Goal: Check status: Check status

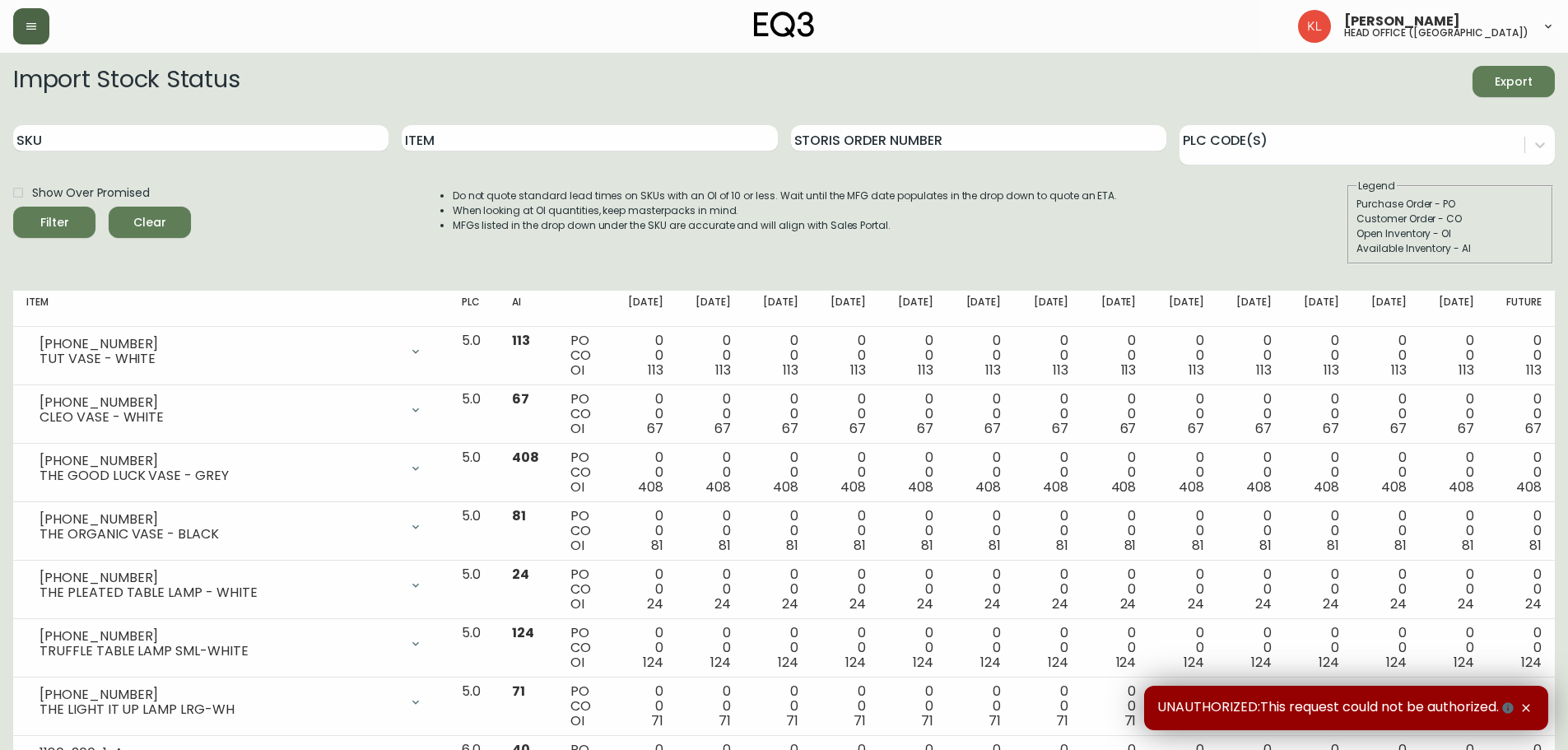
click at [29, 28] on icon "button" at bounding box center [31, 26] width 13 height 13
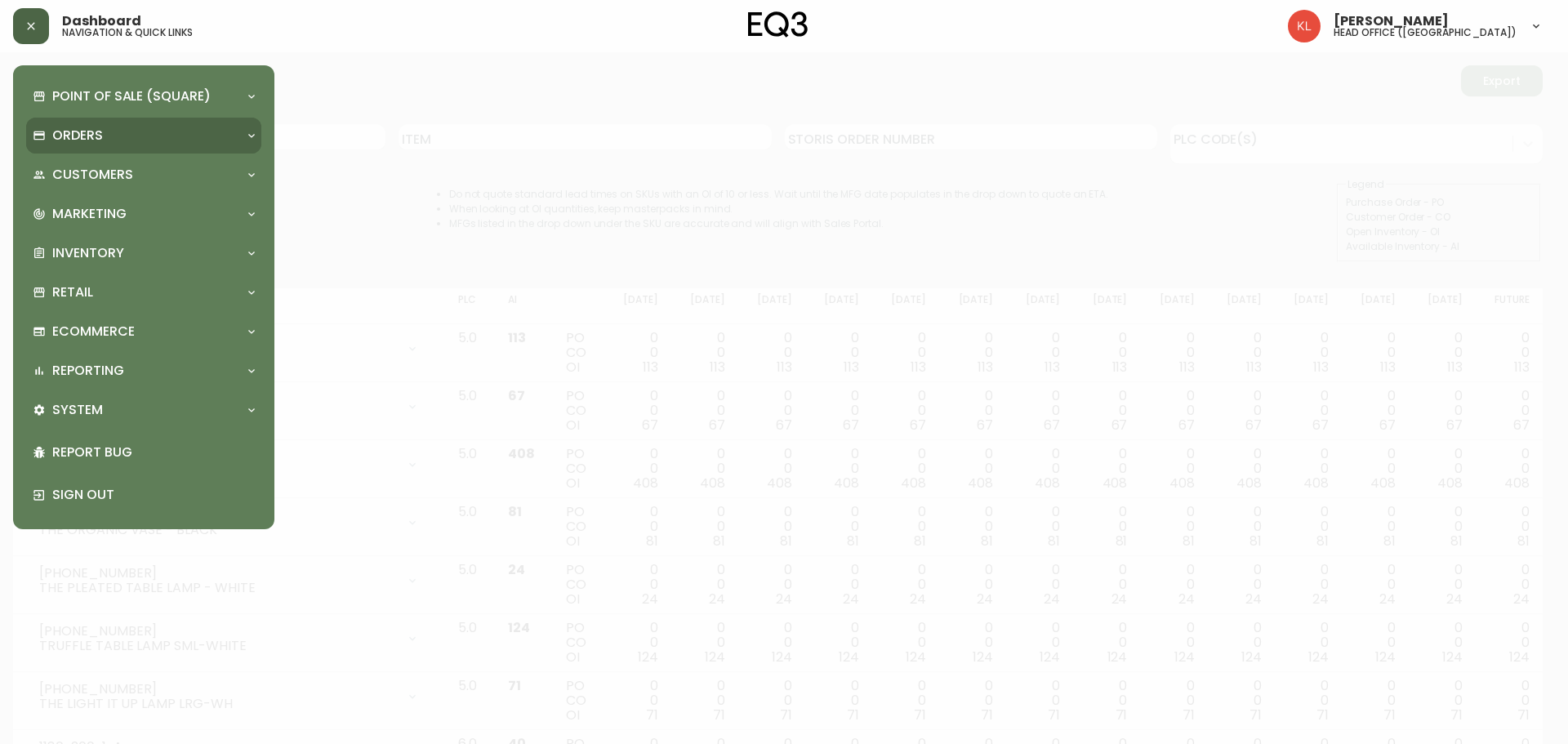
click at [77, 140] on p "Orders" at bounding box center [77, 135] width 50 height 18
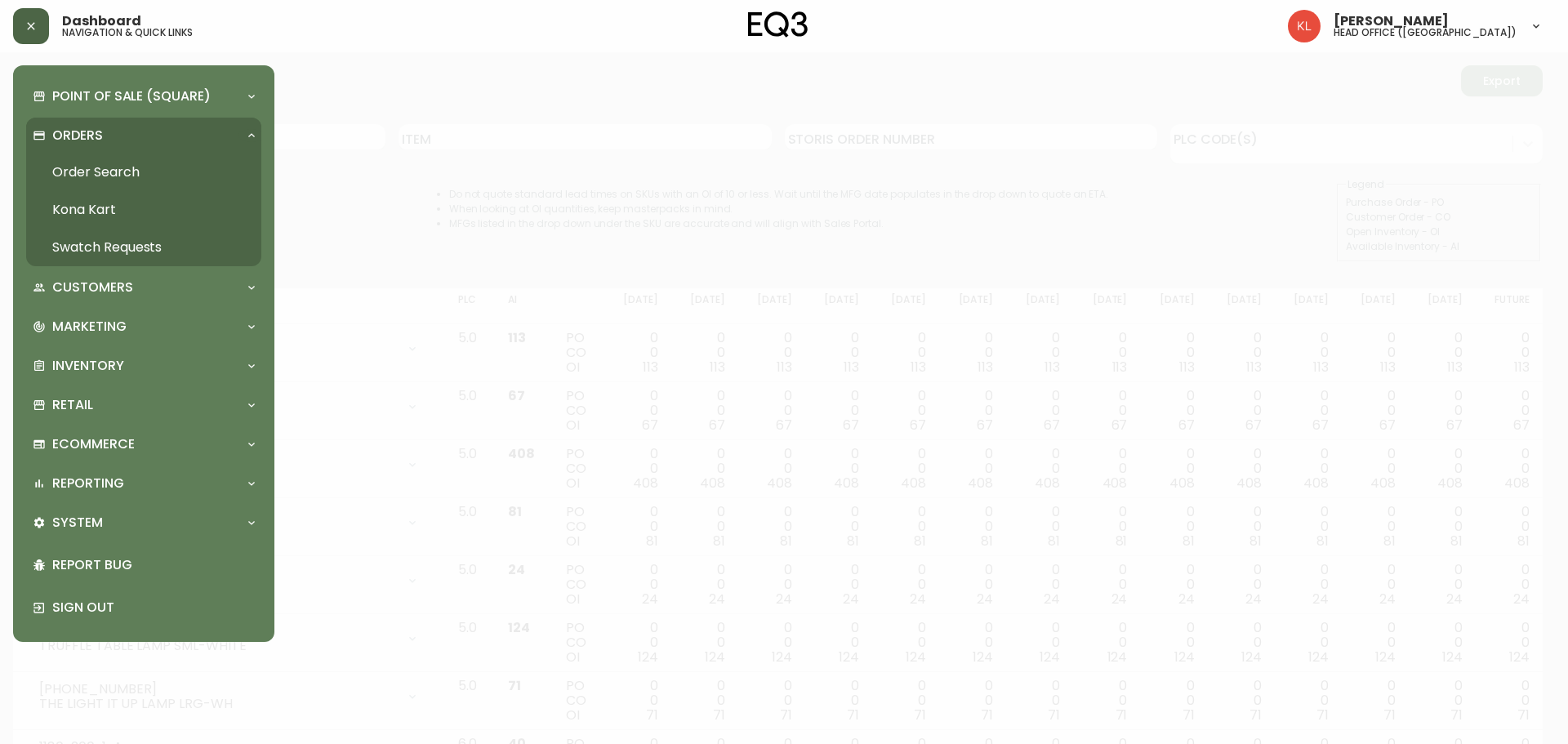
click at [111, 178] on link "Order Search" at bounding box center [143, 172] width 235 height 37
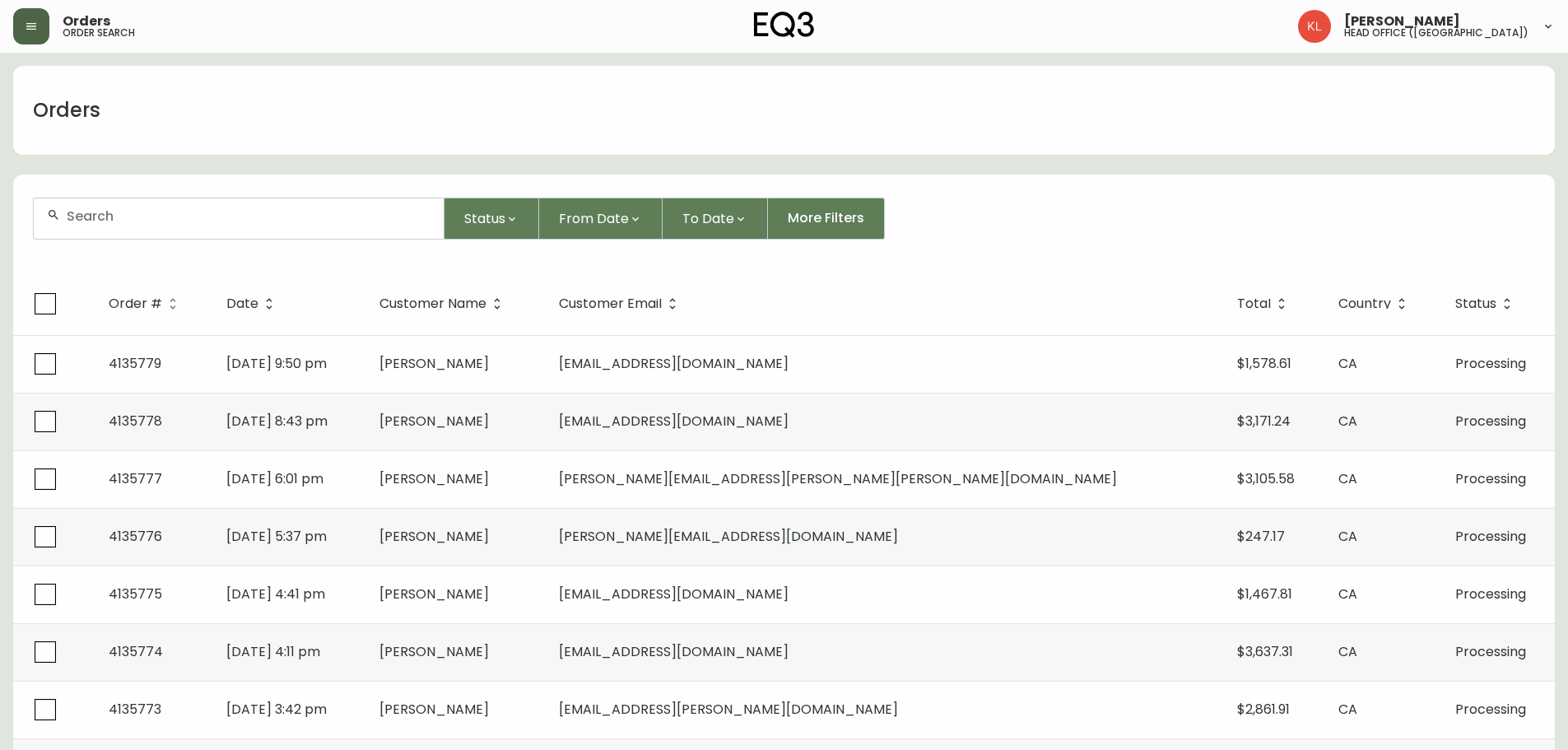
click at [201, 202] on div at bounding box center [238, 218] width 410 height 40
click at [258, 213] on input "text" at bounding box center [248, 216] width 364 height 16
paste input "4135440"
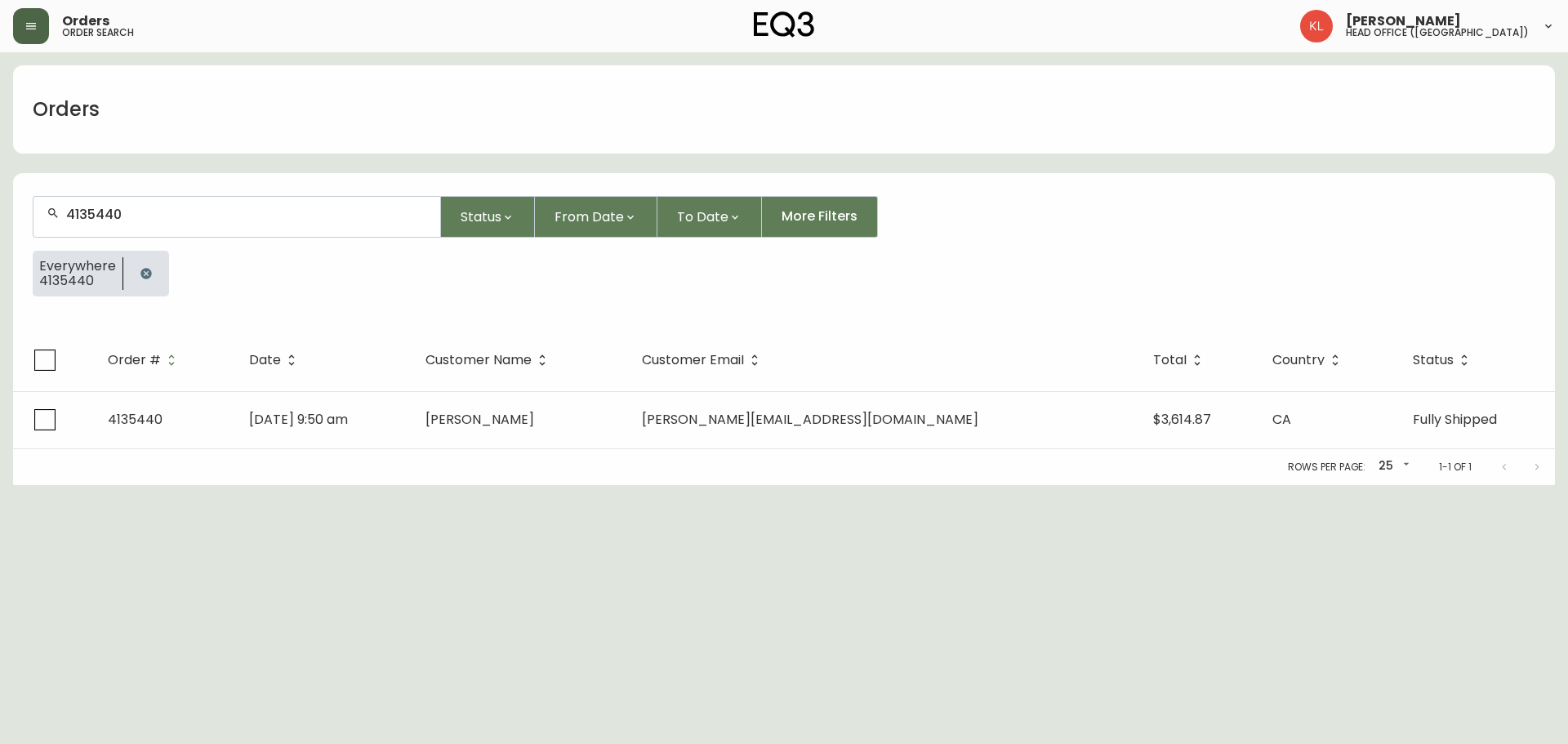
type input "4135440"
click at [1202, 485] on html "Orders order search [PERSON_NAME] head office ([GEOGRAPHIC_DATA]) Orders 413544…" at bounding box center [784, 243] width 1568 height 485
drag, startPoint x: 296, startPoint y: 245, endPoint x: 298, endPoint y: 226, distance: 19.1
click at [295, 245] on form "4135440 Status From Date To Date More Filters Everywhere 4135440" at bounding box center [784, 253] width 1542 height 153
click at [298, 226] on div "4135440" at bounding box center [236, 217] width 406 height 40
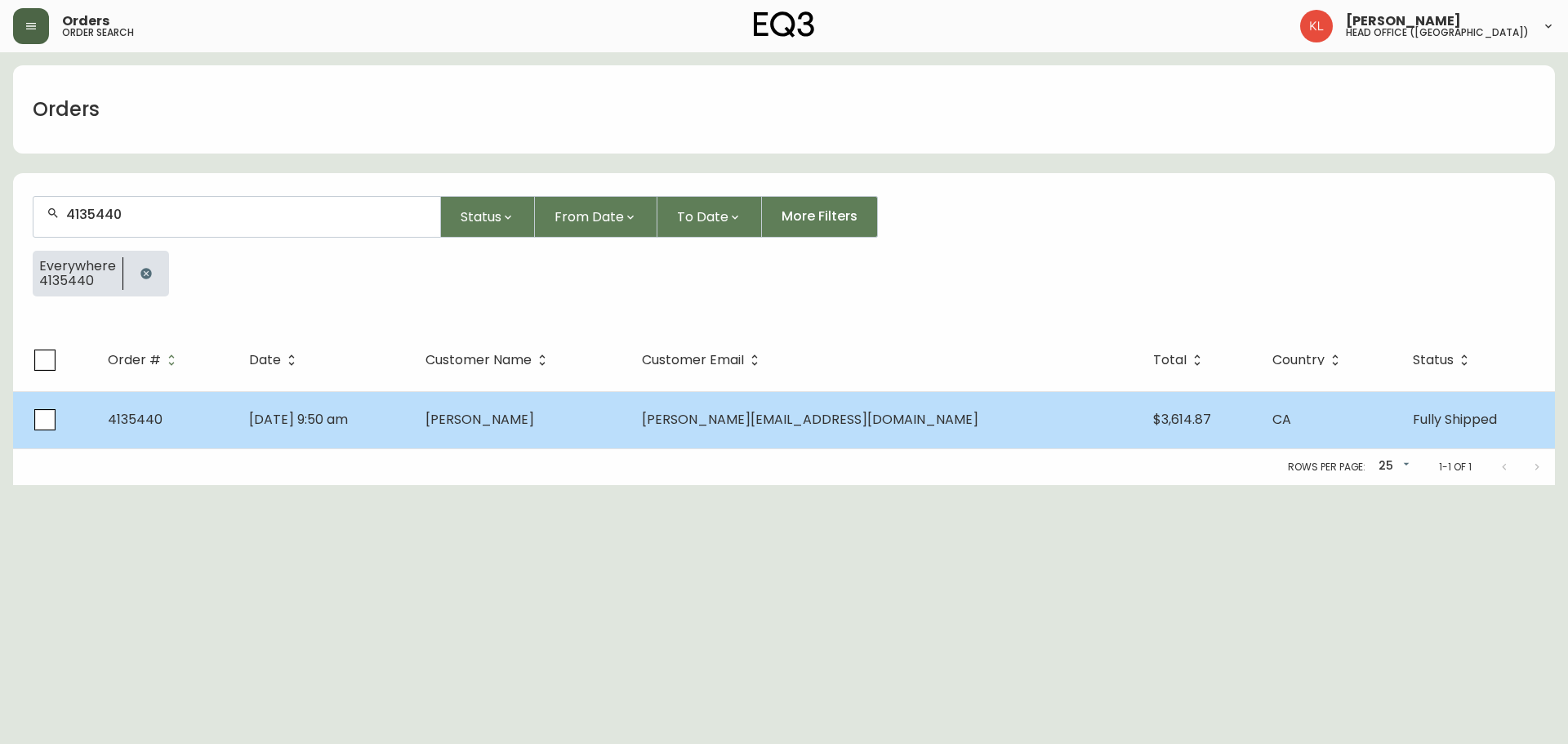
click at [412, 432] on td "[DATE] 9:50 am" at bounding box center [325, 419] width 177 height 57
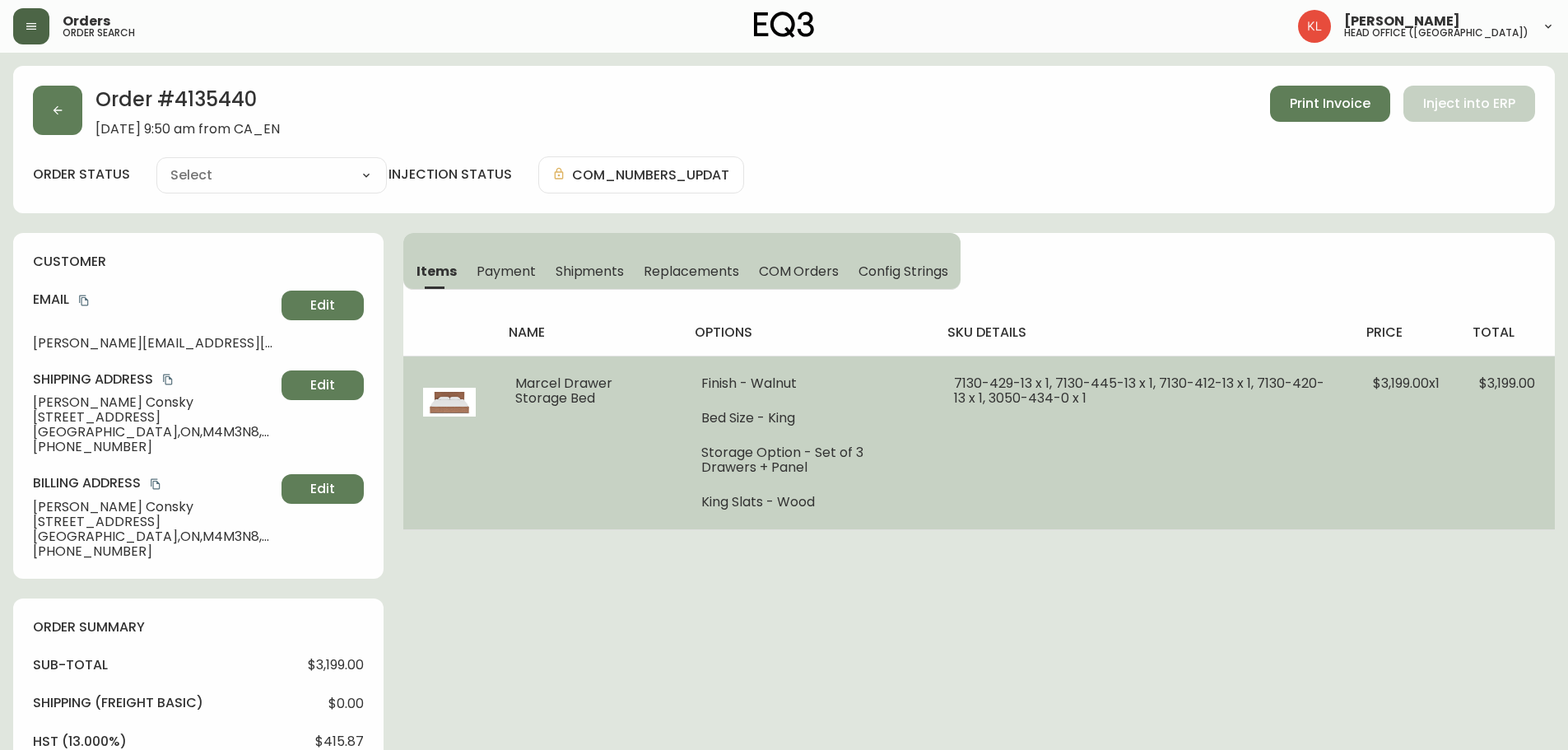
type input "Fully Shipped"
select select "FULLY_SHIPPED"
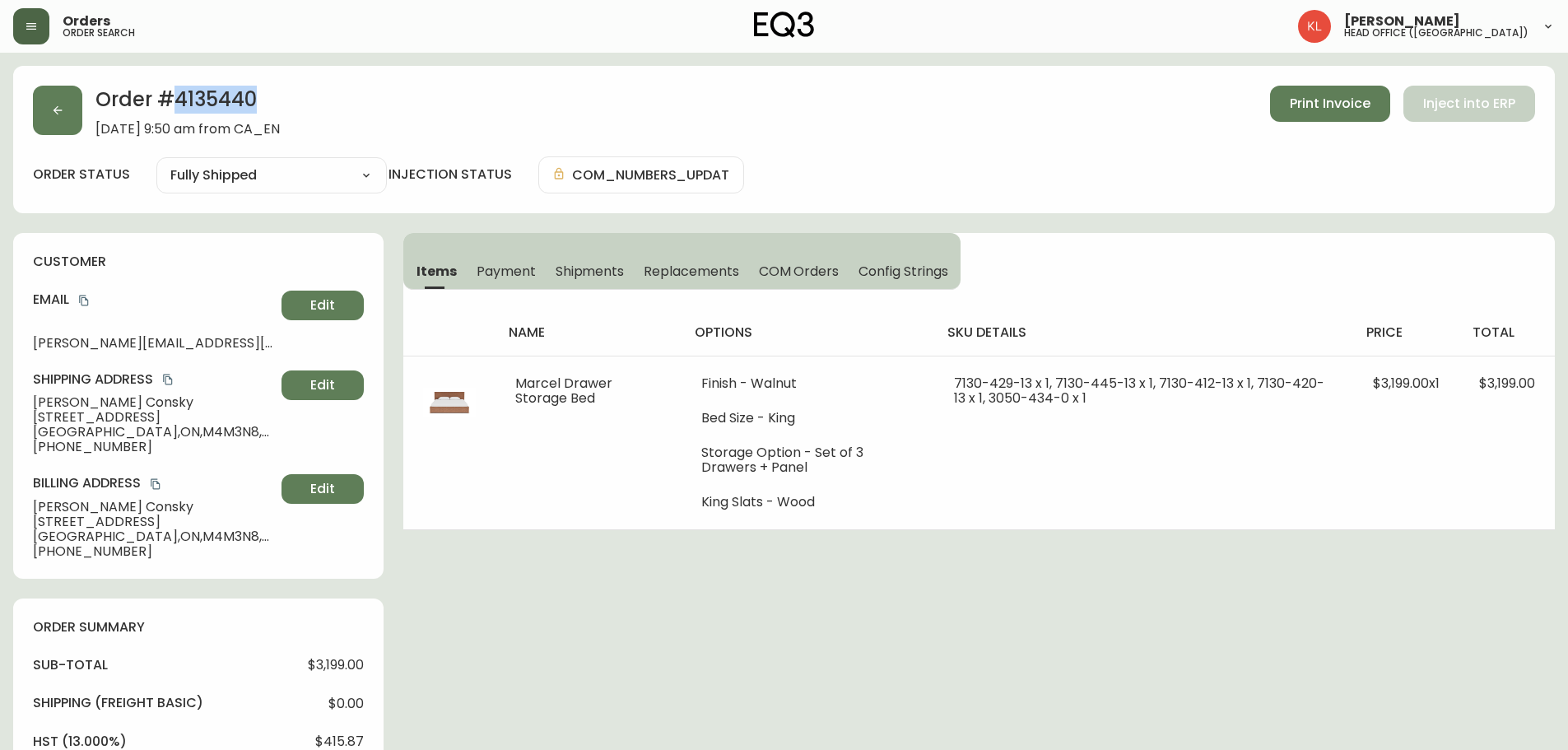
drag, startPoint x: 236, startPoint y: 94, endPoint x: 179, endPoint y: 108, distance: 58.7
click at [179, 108] on h2 "Order # 4135440" at bounding box center [187, 103] width 185 height 37
copy h2 "4135440"
